Goal: Task Accomplishment & Management: Complete application form

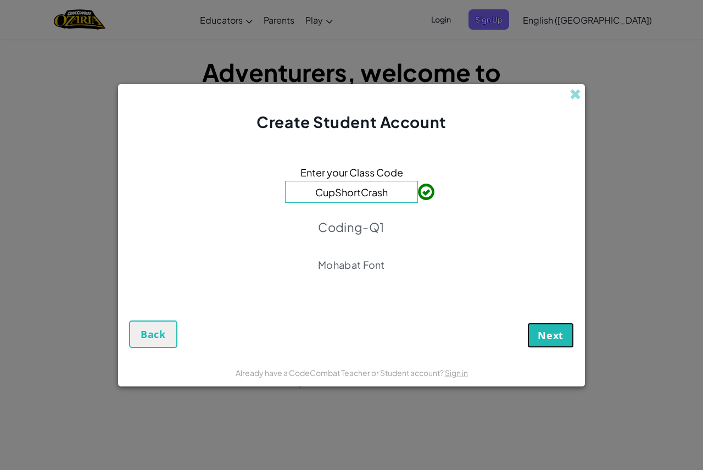
click at [553, 341] on span "Next" at bounding box center [551, 334] width 26 height 13
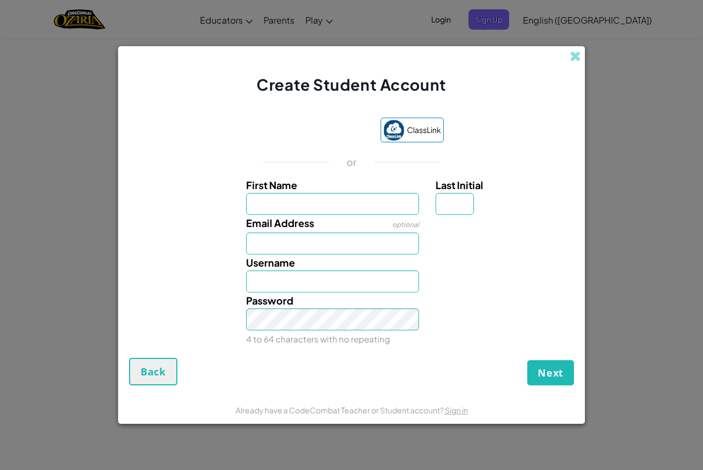
click at [553, 341] on div "Password 4 to 64 characters with no repeating" at bounding box center [352, 319] width 456 height 54
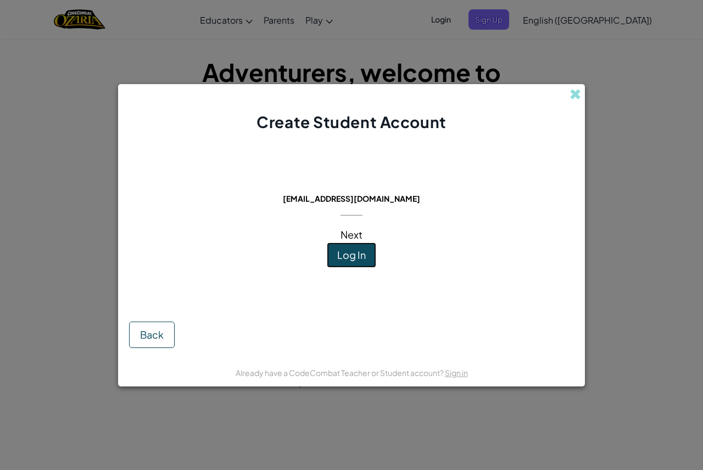
click at [356, 256] on span "Log In" at bounding box center [351, 254] width 29 height 13
